Goal: Task Accomplishment & Management: Manage account settings

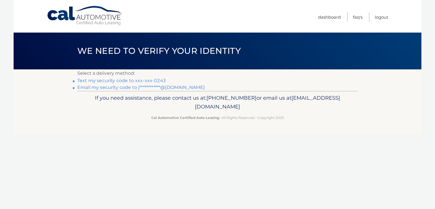
click at [144, 81] on link "Text my security code to xxx-xxx-0243" at bounding box center [121, 80] width 88 height 5
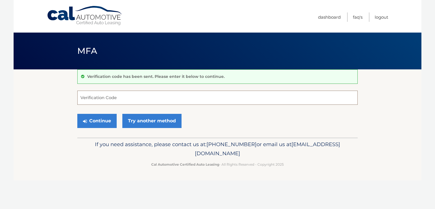
click at [227, 99] on input "Verification Code" at bounding box center [217, 98] width 281 height 14
type input "998921"
click at [97, 123] on button "Continue" at bounding box center [96, 121] width 39 height 14
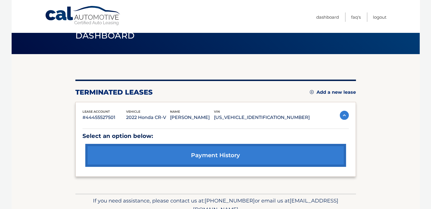
scroll to position [19, 0]
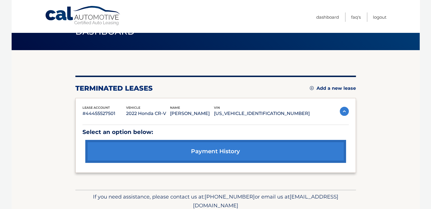
click at [335, 91] on link "Add a new lease" at bounding box center [333, 89] width 46 height 6
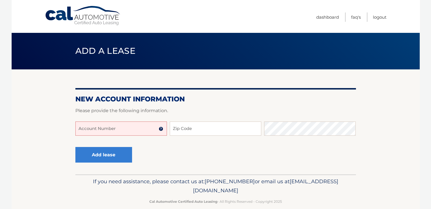
click at [134, 129] on input "Account Number" at bounding box center [121, 129] width 92 height 14
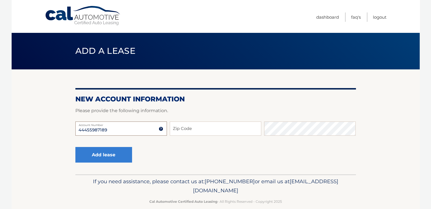
click at [134, 129] on input "44455987189" at bounding box center [121, 129] width 92 height 14
type input "44455987189"
click at [202, 131] on input "Zip Code" at bounding box center [216, 129] width 92 height 14
type input "07701"
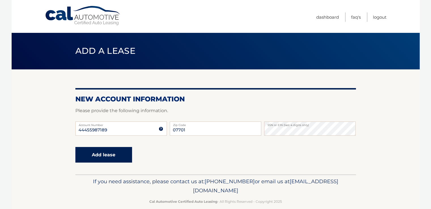
click at [109, 152] on button "Add lease" at bounding box center [103, 155] width 57 height 16
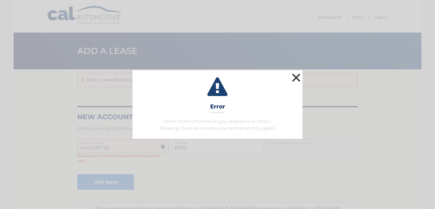
click at [294, 81] on button "×" at bounding box center [296, 77] width 11 height 11
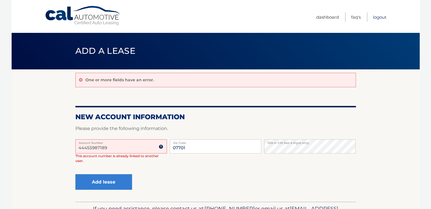
click at [376, 17] on link "Logout" at bounding box center [380, 16] width 14 height 9
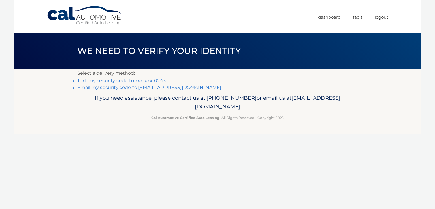
click at [117, 81] on link "Text my security code to xxx-xxx-0243" at bounding box center [121, 80] width 88 height 5
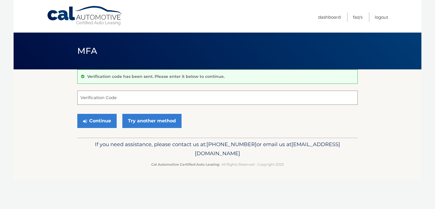
click at [115, 95] on input "Verification Code" at bounding box center [217, 98] width 281 height 14
type input "687421"
click at [105, 128] on div "Continue Try another method" at bounding box center [217, 121] width 281 height 19
click at [97, 120] on button "Continue" at bounding box center [96, 121] width 39 height 14
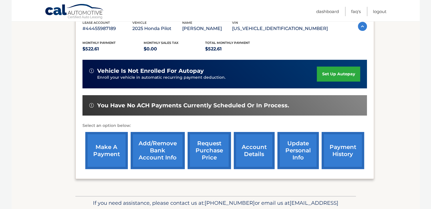
scroll to position [105, 0]
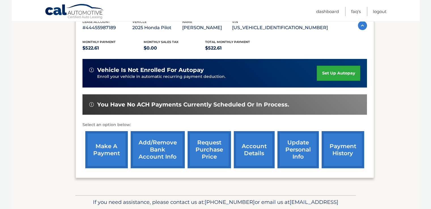
click at [332, 73] on link "set up autopay" at bounding box center [338, 73] width 43 height 15
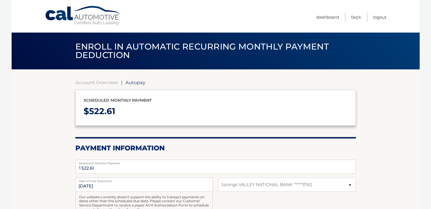
select select "ZDVkNTM1YWYtOTJiOS00ODE4LWE5YmQtNDc4OGNlNjIyMjA4"
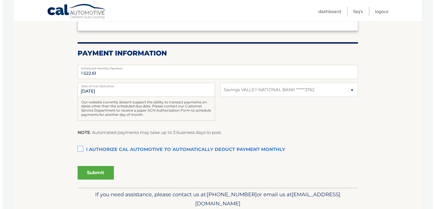
scroll to position [95, 0]
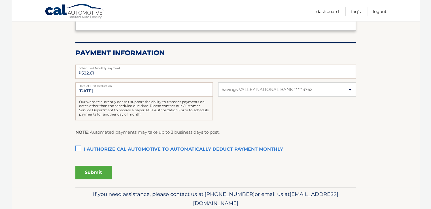
click at [79, 147] on label "I authorize cal automotive to automatically deduct payment monthly This checkbo…" at bounding box center [215, 149] width 281 height 11
click at [0, 0] on input "I authorize cal automotive to automatically deduct payment monthly This checkbo…" at bounding box center [0, 0] width 0 height 0
click at [99, 175] on button "Submit" at bounding box center [93, 173] width 36 height 14
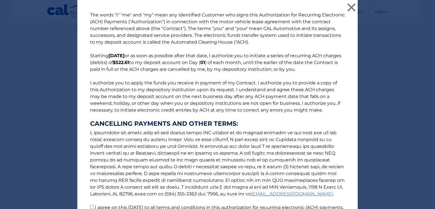
scroll to position [59, 0]
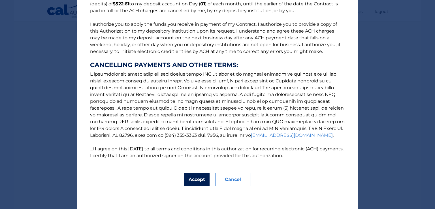
click at [189, 182] on button "Accept" at bounding box center [197, 180] width 26 height 14
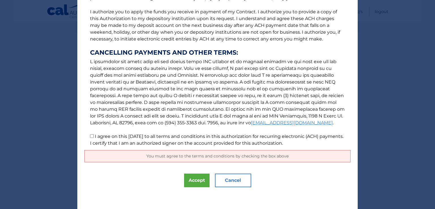
scroll to position [72, 0]
click at [215, 153] on span "You must agree to the terms and conditions by checking the box above" at bounding box center [218, 155] width 142 height 5
click at [84, 136] on p "The words "I" "me" and "my" mean any identified Customer who signs this Authori…" at bounding box center [217, 43] width 266 height 206
click at [87, 136] on p "The words "I" "me" and "my" mean any identified Customer who signs this Authori…" at bounding box center [217, 43] width 266 height 206
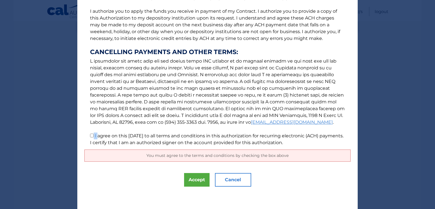
click at [87, 136] on p "The words "I" "me" and "my" mean any identified Customer who signs this Authori…" at bounding box center [217, 43] width 266 height 206
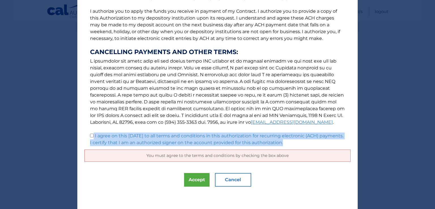
click at [90, 136] on input "I agree on this 09/30/2025 to all terms and conditions in this authorization fo…" at bounding box center [92, 136] width 4 height 4
checkbox input "true"
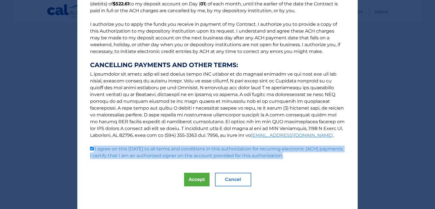
scroll to position [59, 0]
click at [192, 179] on button "Accept" at bounding box center [197, 180] width 26 height 14
